Goal: Task Accomplishment & Management: Use online tool/utility

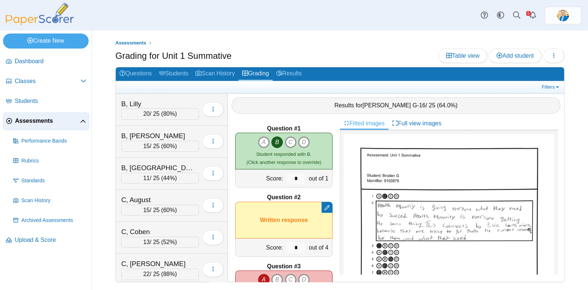
scroll to position [46, 0]
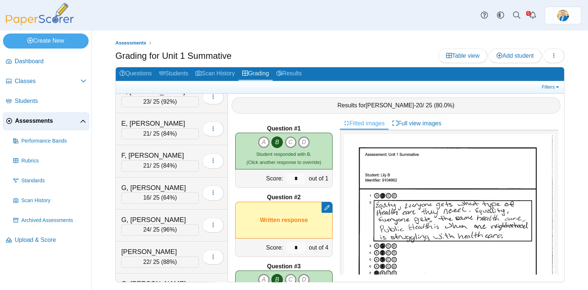
scroll to position [321, 0]
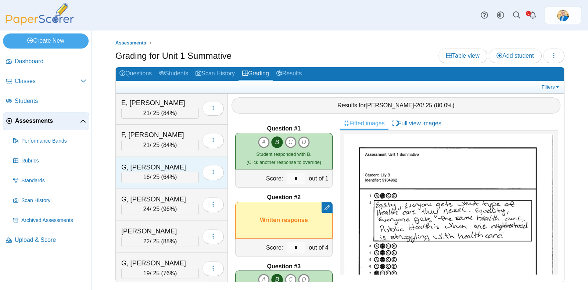
click at [175, 162] on div "G, Broden" at bounding box center [157, 167] width 73 height 10
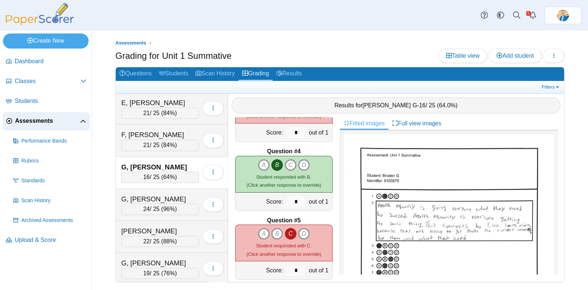
scroll to position [230, 0]
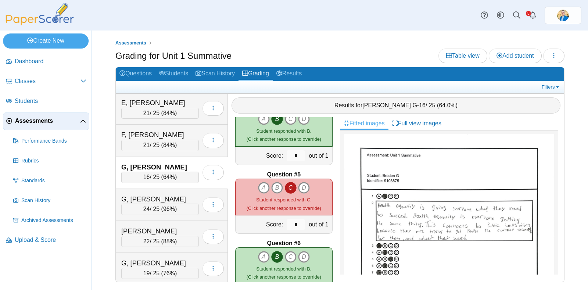
click at [286, 187] on icon "C" at bounding box center [291, 188] width 12 height 12
click at [271, 183] on icon "B" at bounding box center [277, 188] width 12 height 12
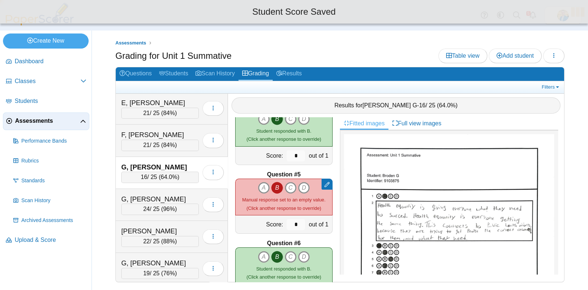
type input "*"
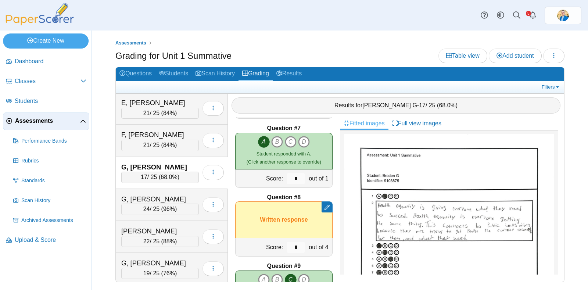
scroll to position [459, 0]
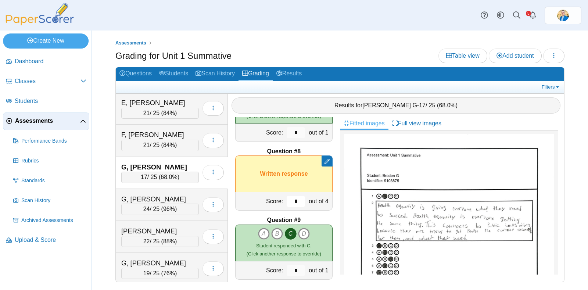
click at [294, 199] on input "*" at bounding box center [296, 201] width 18 height 11
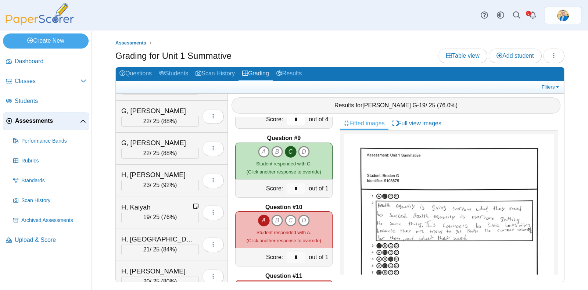
scroll to position [597, 0]
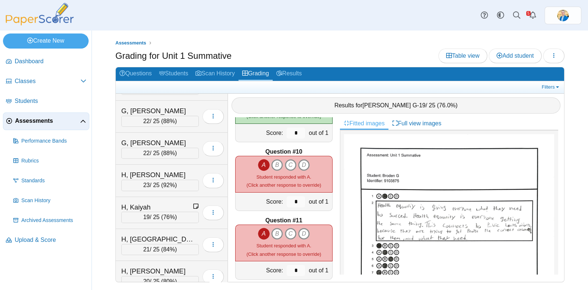
type input "*"
click at [258, 165] on icon "A" at bounding box center [264, 165] width 12 height 12
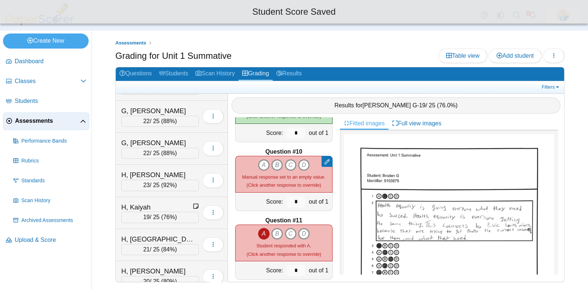
click at [272, 164] on icon "B" at bounding box center [277, 165] width 12 height 12
type input "*"
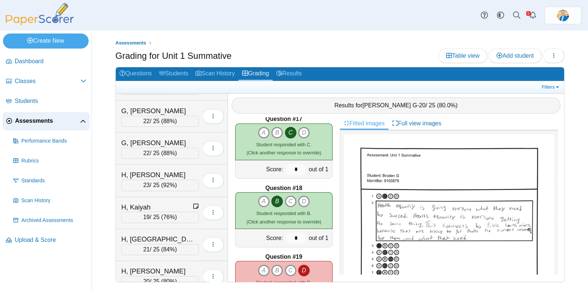
scroll to position [1158, 0]
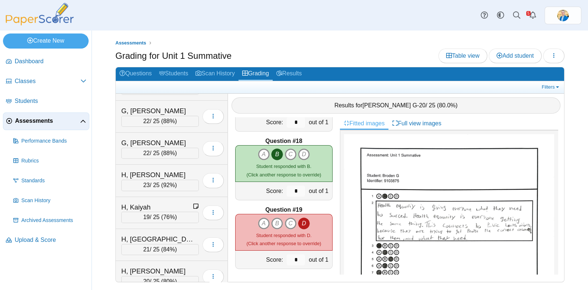
click at [299, 223] on icon "D" at bounding box center [304, 223] width 12 height 12
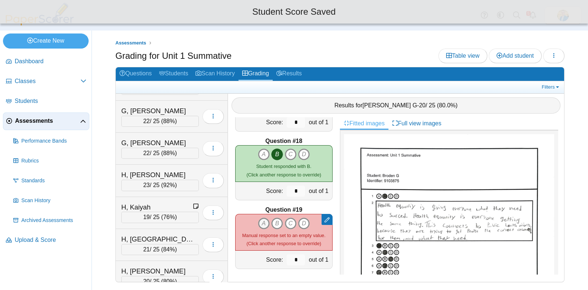
click at [258, 221] on icon "A" at bounding box center [264, 223] width 12 height 12
type input "*"
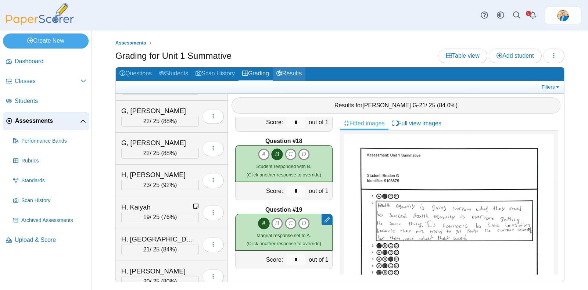
click at [292, 71] on link "Results" at bounding box center [289, 74] width 33 height 14
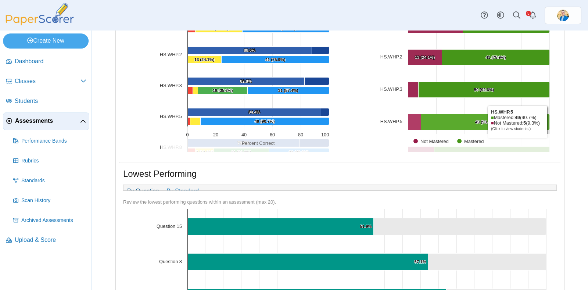
scroll to position [36, 0]
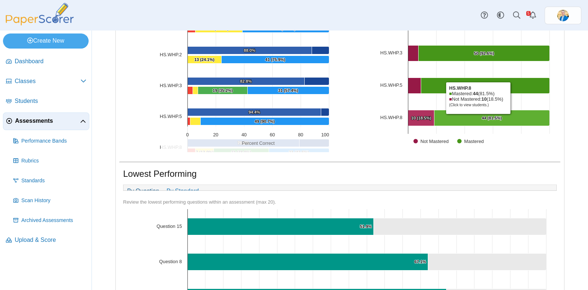
click at [474, 115] on Mastered "[object Object], 44. Mastered." at bounding box center [491, 118] width 115 height 16
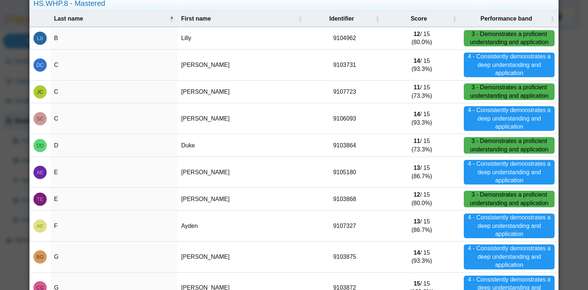
scroll to position [0, 0]
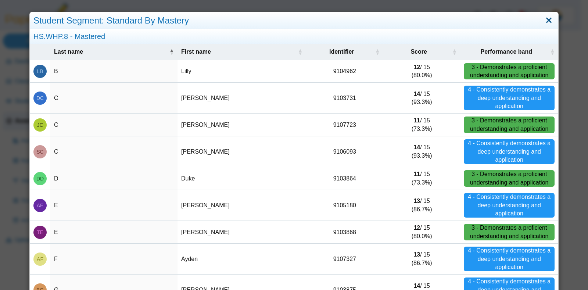
click at [543, 18] on link "Close" at bounding box center [548, 20] width 11 height 12
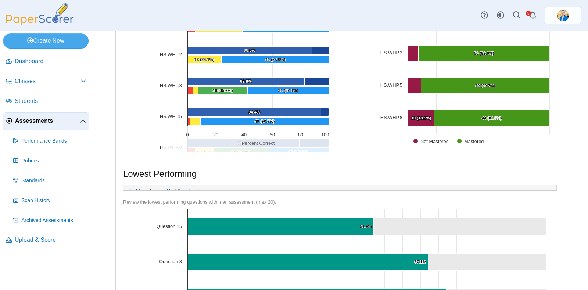
scroll to position [183, 0]
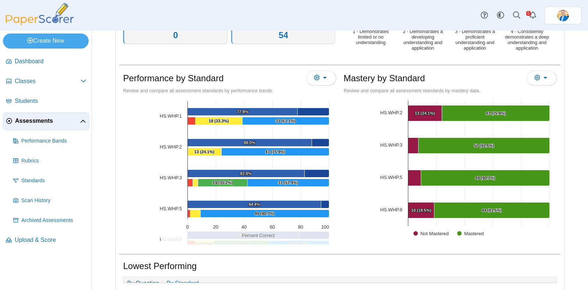
click at [32, 120] on span "Assessments" at bounding box center [47, 121] width 65 height 8
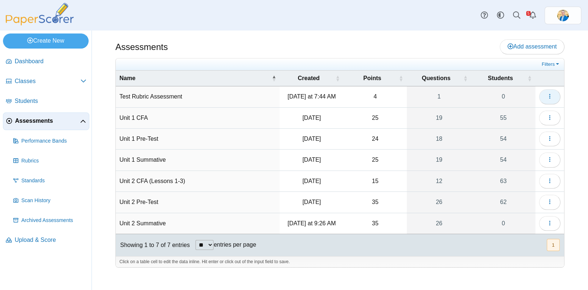
click at [549, 94] on icon "button" at bounding box center [550, 96] width 6 height 6
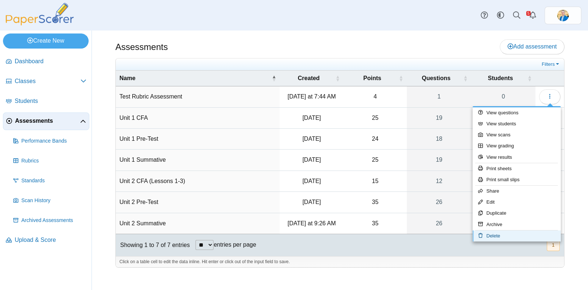
click at [489, 236] on link "Delete" at bounding box center [516, 235] width 88 height 11
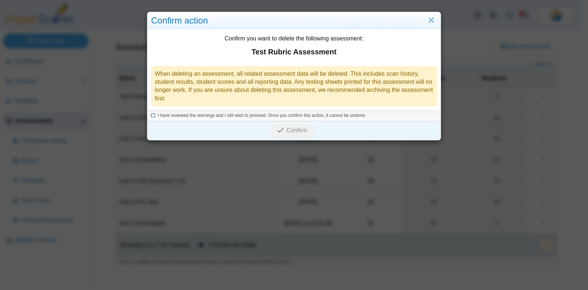
click at [151, 116] on icon at bounding box center [153, 114] width 4 height 4
click at [287, 128] on span "Confirm" at bounding box center [297, 130] width 21 height 6
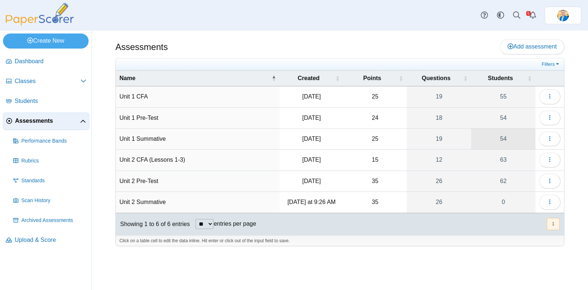
click at [501, 138] on link "54" at bounding box center [503, 139] width 64 height 21
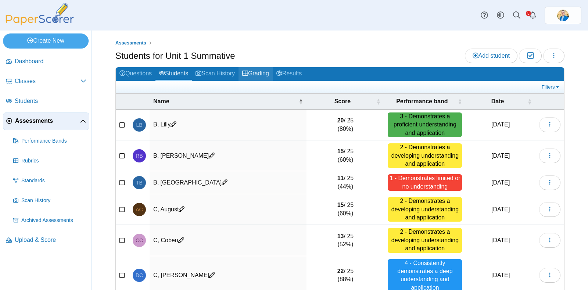
click at [253, 70] on link "Grading" at bounding box center [255, 74] width 34 height 14
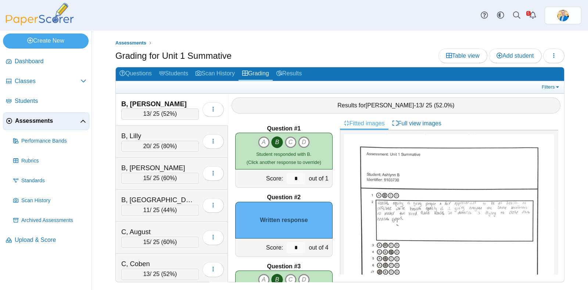
click at [146, 101] on div "B, Ashlynn" at bounding box center [157, 104] width 73 height 10
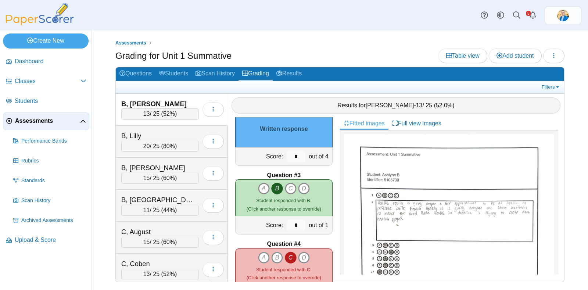
scroll to position [91, 0]
click at [291, 152] on input "*" at bounding box center [296, 156] width 18 height 11
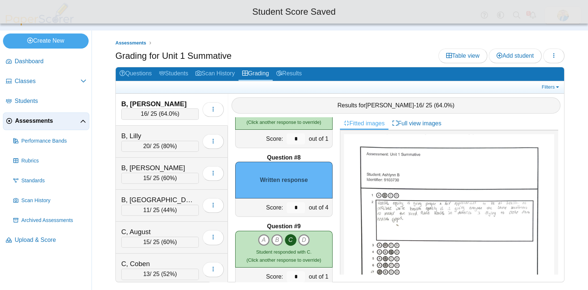
scroll to position [459, 0]
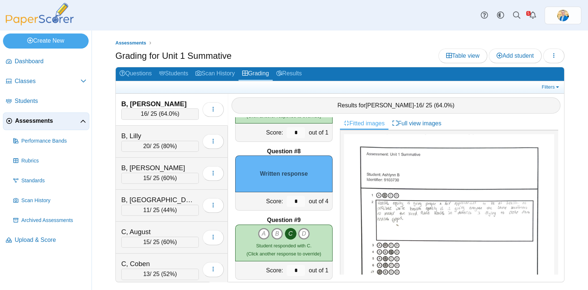
type input "*"
click at [293, 203] on input "*" at bounding box center [296, 201] width 18 height 11
type input "*"
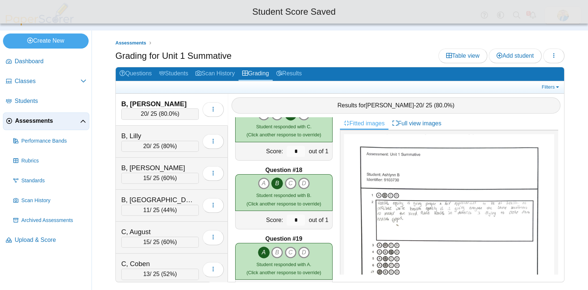
scroll to position [1158, 0]
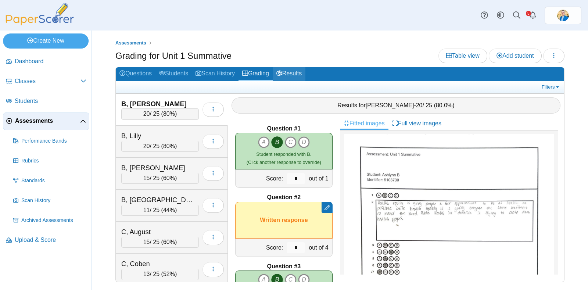
click at [291, 74] on link "Results" at bounding box center [289, 74] width 33 height 14
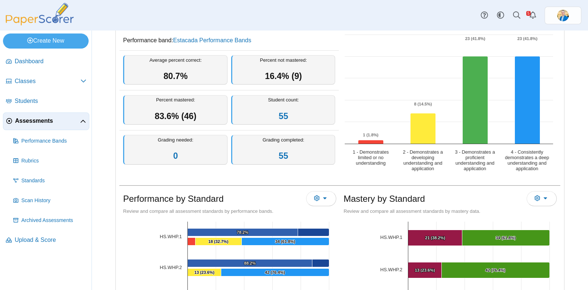
scroll to position [183, 0]
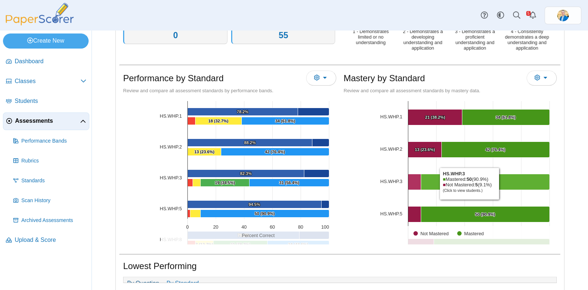
click at [497, 182] on Mastered "[object Object], 50. Mastered." at bounding box center [485, 182] width 129 height 16
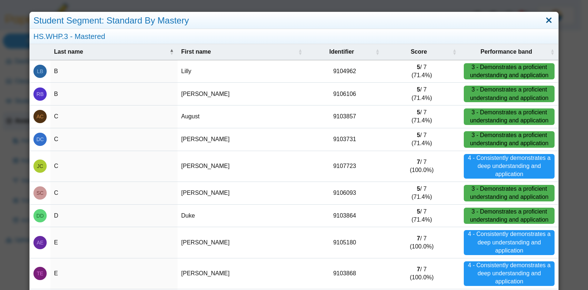
click at [543, 21] on link "Close" at bounding box center [548, 20] width 11 height 12
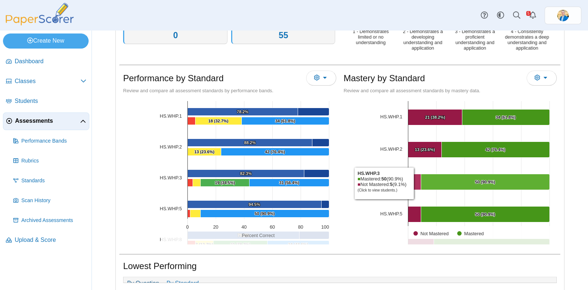
click at [412, 182] on Mastered "[object Object], 5. Not Mastered." at bounding box center [414, 182] width 13 height 16
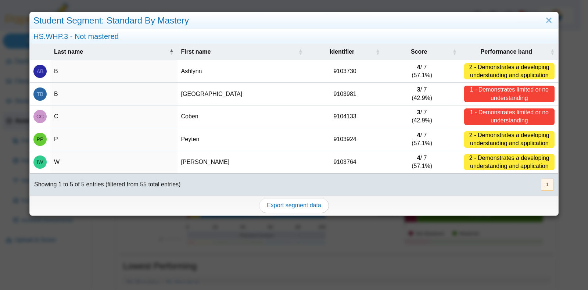
click at [450, 243] on div "Student Segment: Standard By Mastery HS.WHP.3 - Not mastered Last name First na…" at bounding box center [294, 145] width 588 height 290
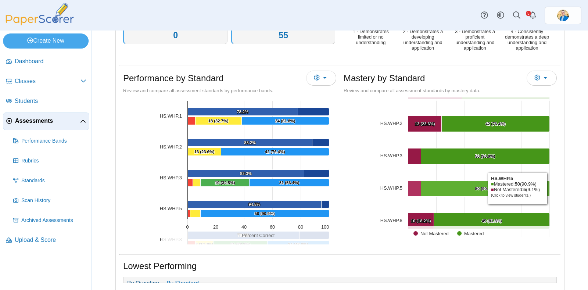
scroll to position [36, 0]
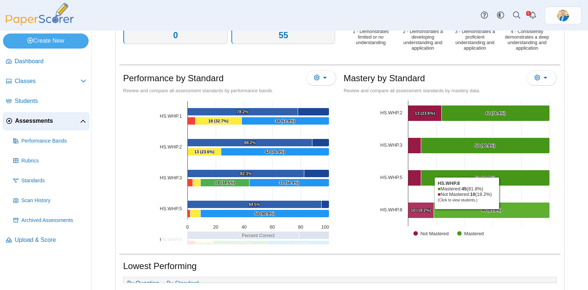
click at [463, 209] on Mastered "[object Object], 45. Mastered." at bounding box center [492, 210] width 116 height 16
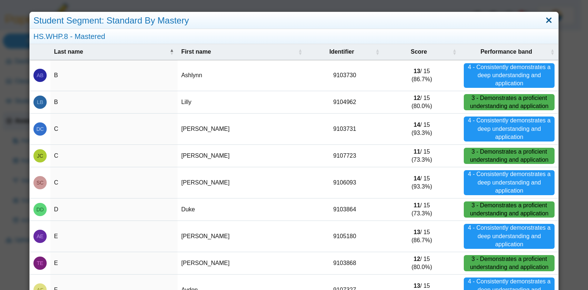
click at [547, 20] on link "Close" at bounding box center [548, 20] width 11 height 12
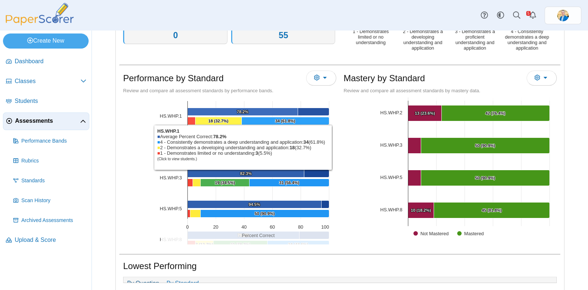
scroll to position [0, 0]
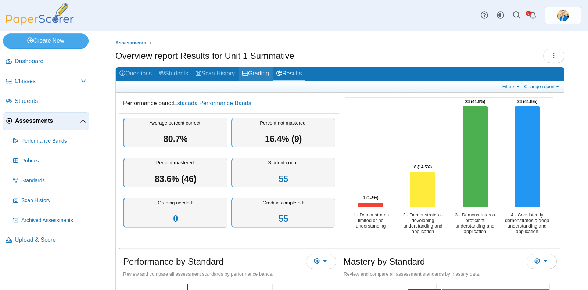
click at [264, 72] on link "Grading" at bounding box center [255, 74] width 34 height 14
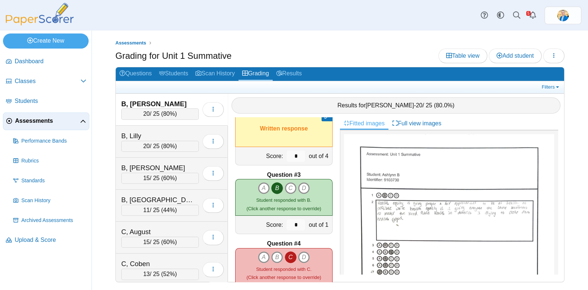
scroll to position [138, 0]
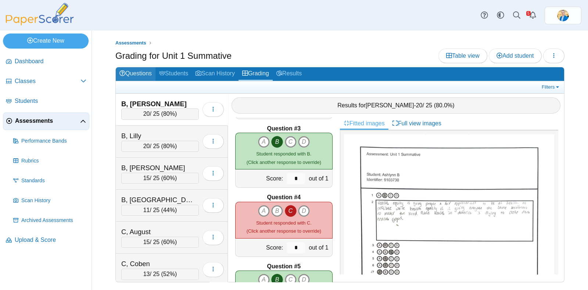
click at [131, 71] on link "Questions" at bounding box center [136, 74] width 40 height 14
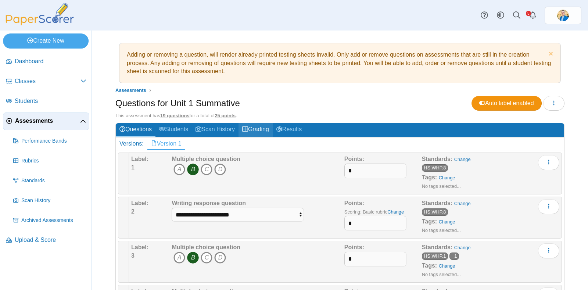
click at [261, 129] on link "Grading" at bounding box center [255, 130] width 34 height 14
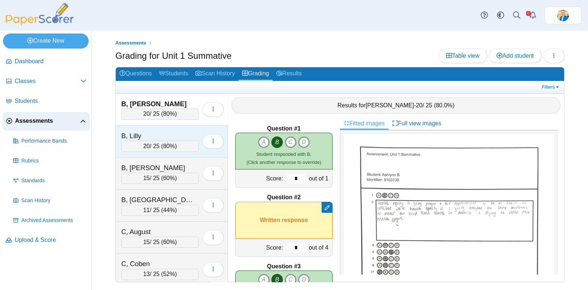
click at [163, 136] on div "B, Lilly" at bounding box center [157, 136] width 73 height 10
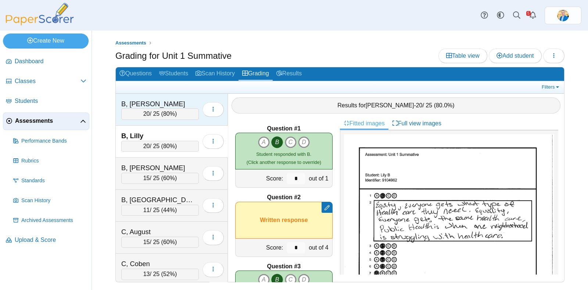
click at [162, 100] on div "B, Ashlynn" at bounding box center [157, 104] width 73 height 10
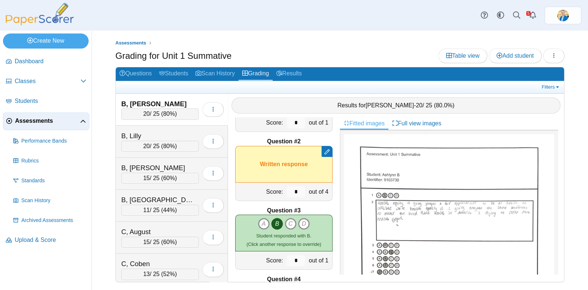
scroll to position [10, 0]
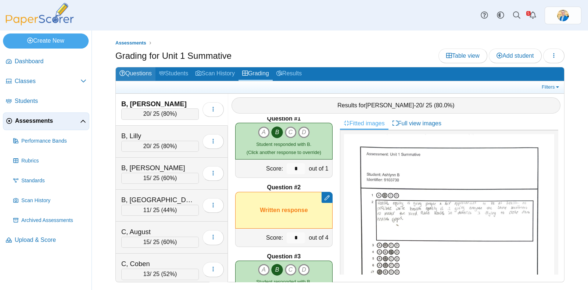
click at [143, 72] on link "Questions" at bounding box center [136, 74] width 40 height 14
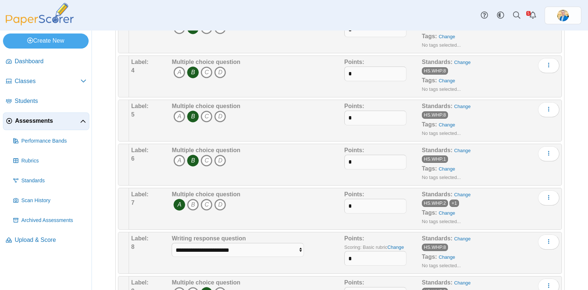
scroll to position [230, 0]
click at [47, 117] on span "Assessments" at bounding box center [47, 121] width 65 height 8
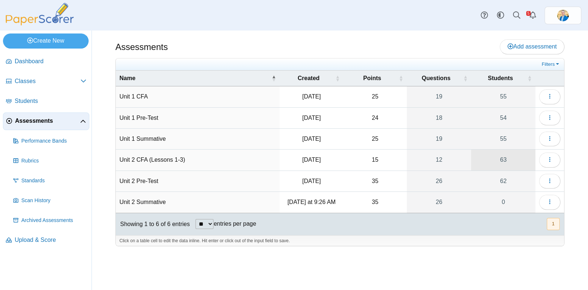
click at [500, 160] on link "63" at bounding box center [503, 160] width 64 height 21
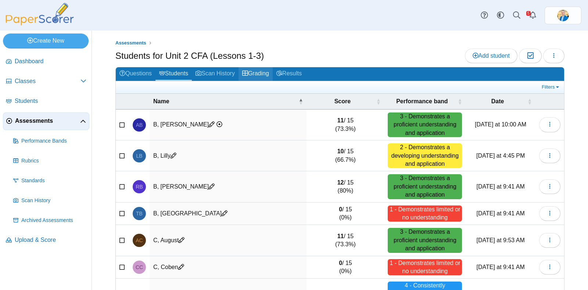
click at [264, 73] on link "Grading" at bounding box center [255, 74] width 34 height 14
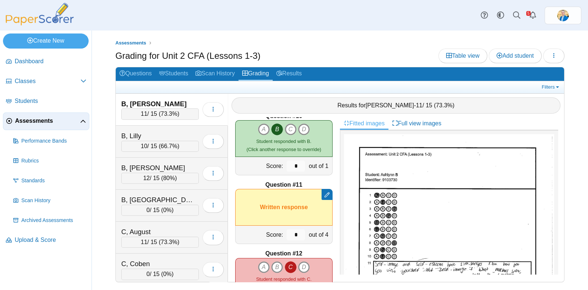
scroll to position [633, 0]
click at [156, 259] on div "C, Coben" at bounding box center [157, 264] width 73 height 10
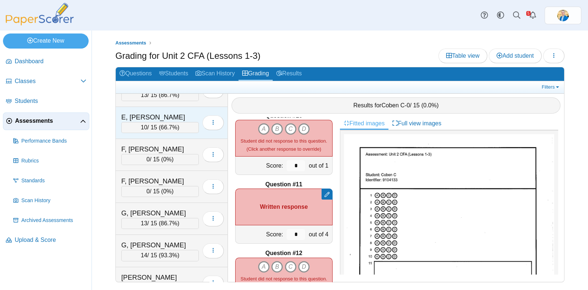
scroll to position [442, 0]
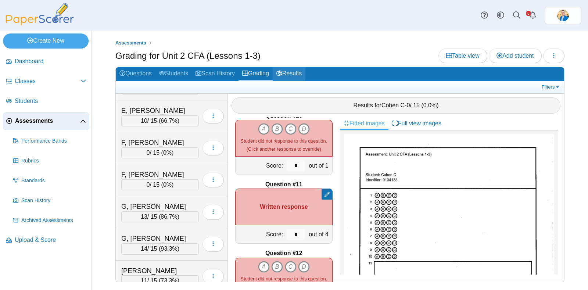
click at [298, 71] on link "Results" at bounding box center [289, 74] width 33 height 14
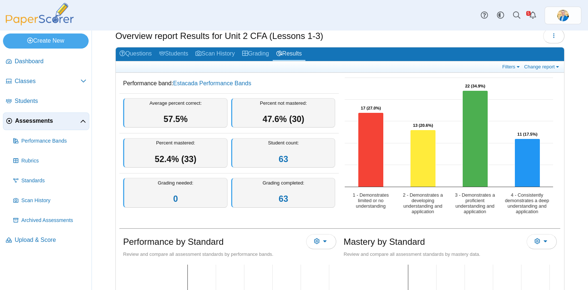
scroll to position [20, 0]
click at [31, 120] on span "Assessments" at bounding box center [47, 121] width 65 height 8
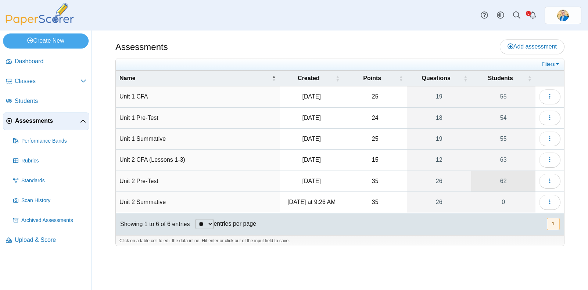
click at [504, 182] on link "62" at bounding box center [503, 181] width 64 height 21
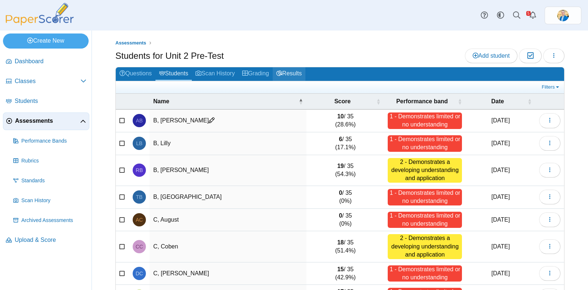
click at [297, 72] on link "Results" at bounding box center [289, 74] width 33 height 14
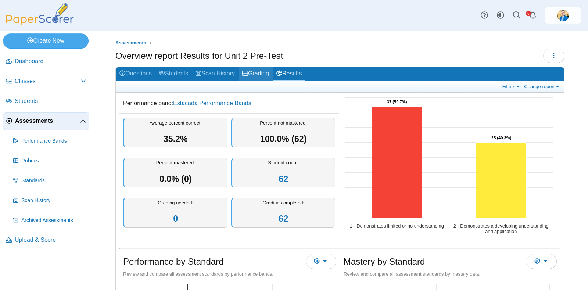
click at [263, 73] on link "Grading" at bounding box center [255, 74] width 34 height 14
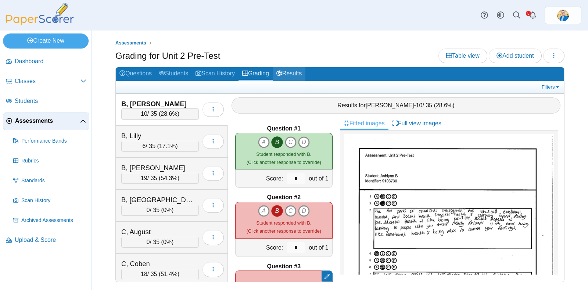
click at [298, 67] on link "Results" at bounding box center [289, 74] width 33 height 14
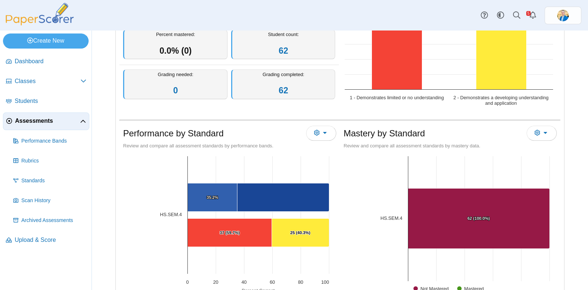
scroll to position [127, 0]
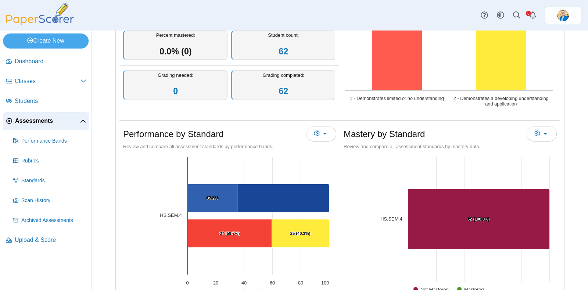
click at [398, 77] on icon "1 - Demonstrates limited or no understanding, 37. Overall Assessment Performanc…" at bounding box center [397, 34] width 50 height 111
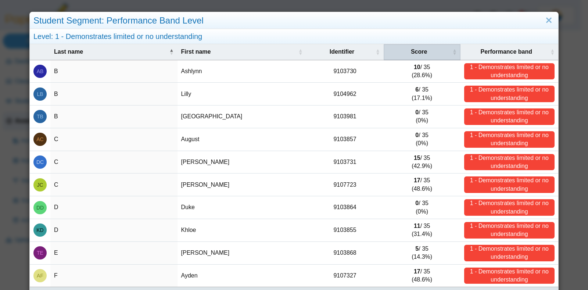
click at [423, 56] on th "Score" at bounding box center [421, 52] width 77 height 16
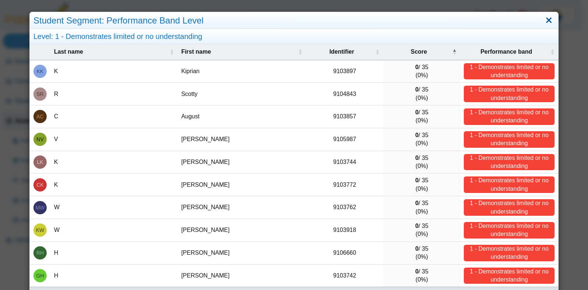
click at [543, 20] on link "Close" at bounding box center [548, 20] width 11 height 12
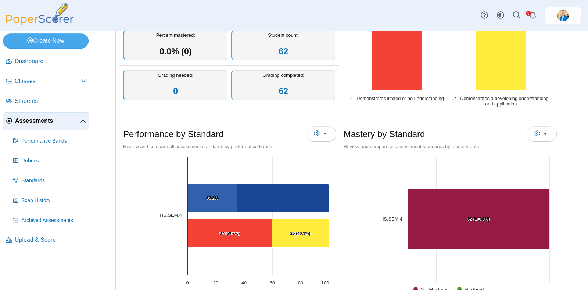
click at [37, 118] on span "Assessments" at bounding box center [47, 121] width 65 height 8
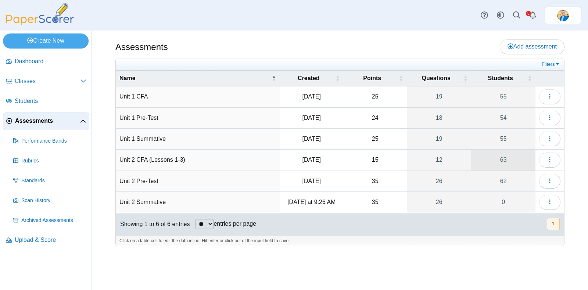
click at [500, 161] on link "63" at bounding box center [503, 160] width 64 height 21
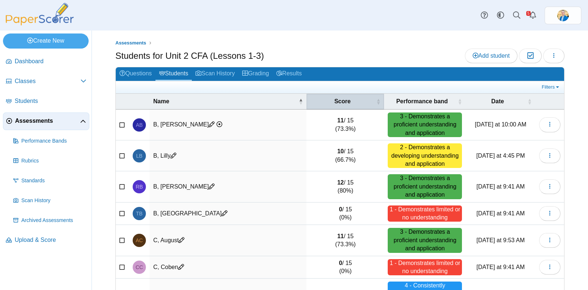
click at [344, 100] on span "Score" at bounding box center [342, 101] width 64 height 8
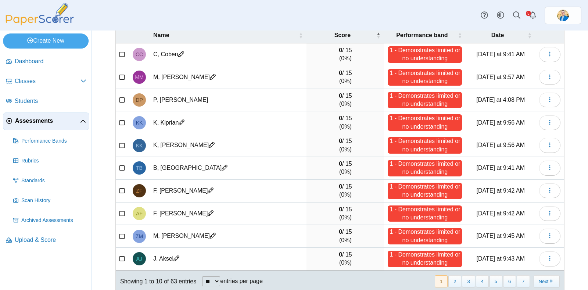
scroll to position [74, 0]
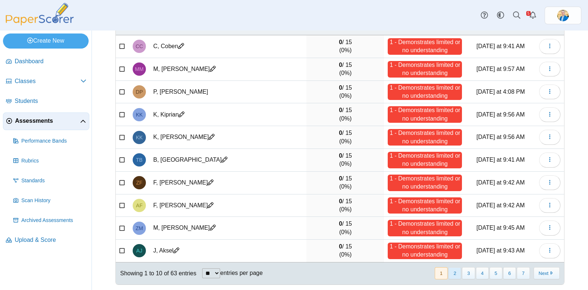
click at [450, 275] on button "2" at bounding box center [454, 273] width 13 height 12
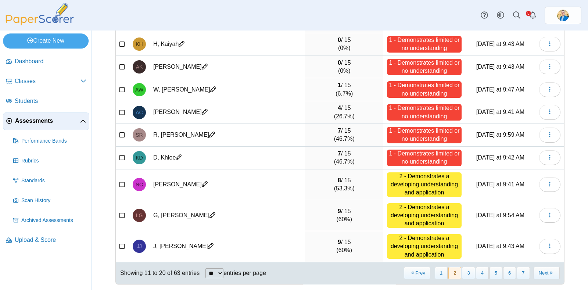
scroll to position [0, 0]
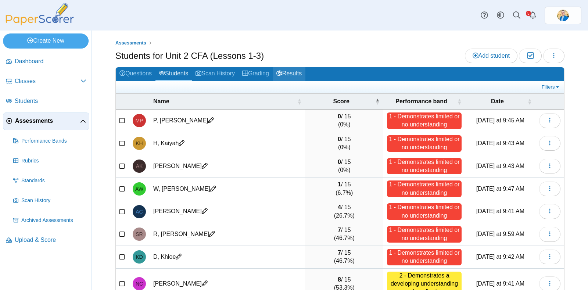
click at [294, 72] on link "Results" at bounding box center [289, 74] width 33 height 14
